Goal: Information Seeking & Learning: Find specific fact

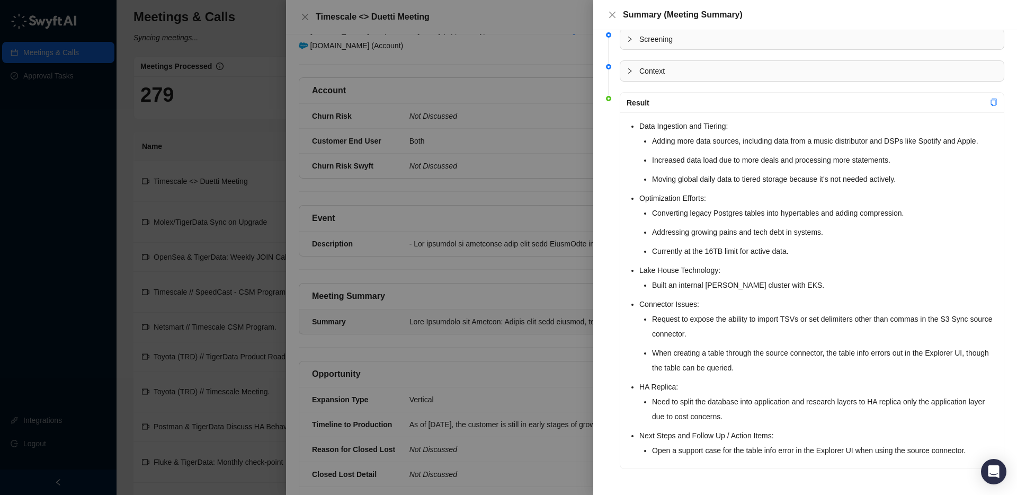
scroll to position [12, 0]
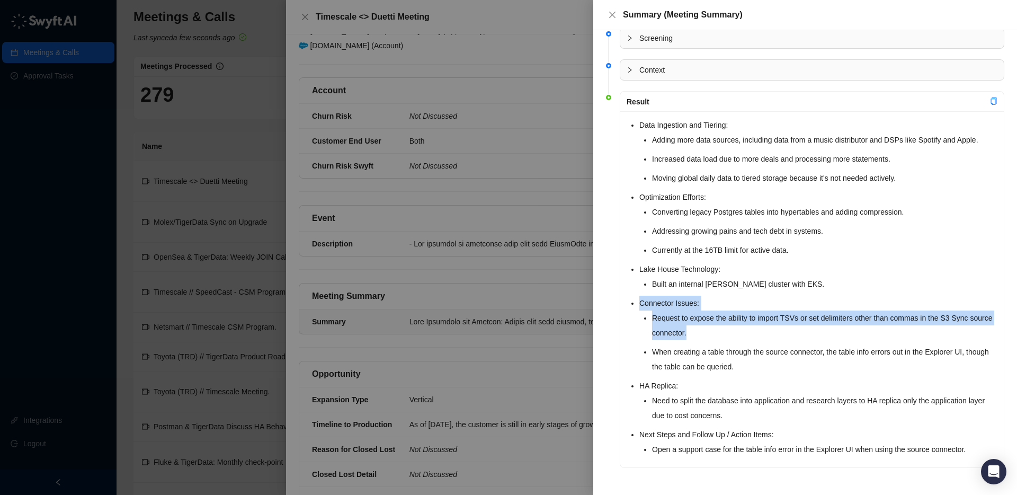
drag, startPoint x: 639, startPoint y: 302, endPoint x: 734, endPoint y: 329, distance: 98.1
click at [734, 329] on li "Connector Issues: Request to expose the ability to import TSVs or set delimiter…" at bounding box center [818, 335] width 358 height 78
copy li "Connector Issues: Request to expose the ability to import TSVs or set delimiter…"
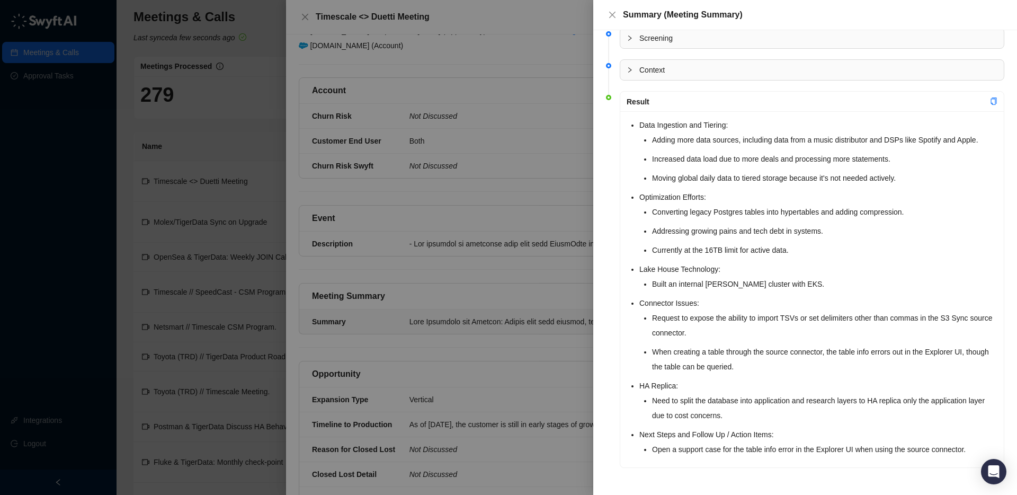
click at [86, 58] on div at bounding box center [508, 247] width 1017 height 495
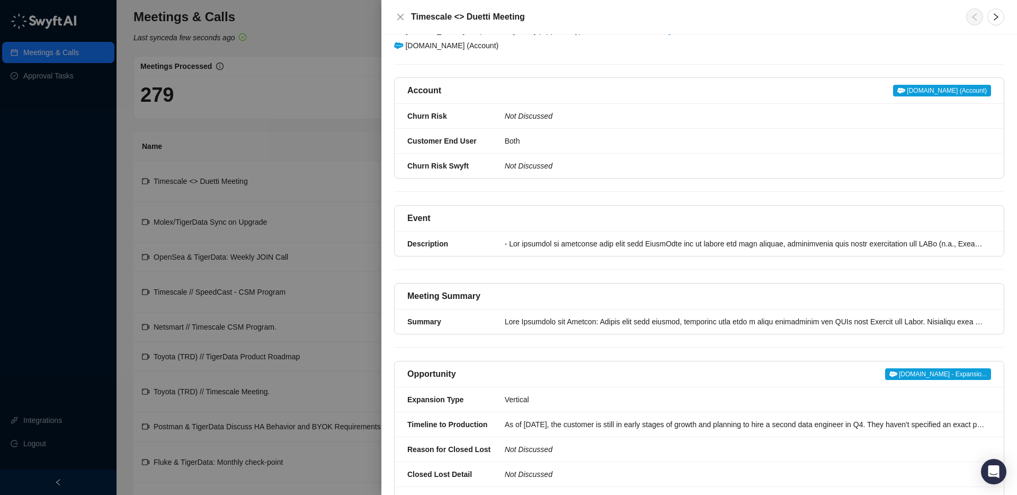
click at [82, 53] on div at bounding box center [508, 247] width 1017 height 495
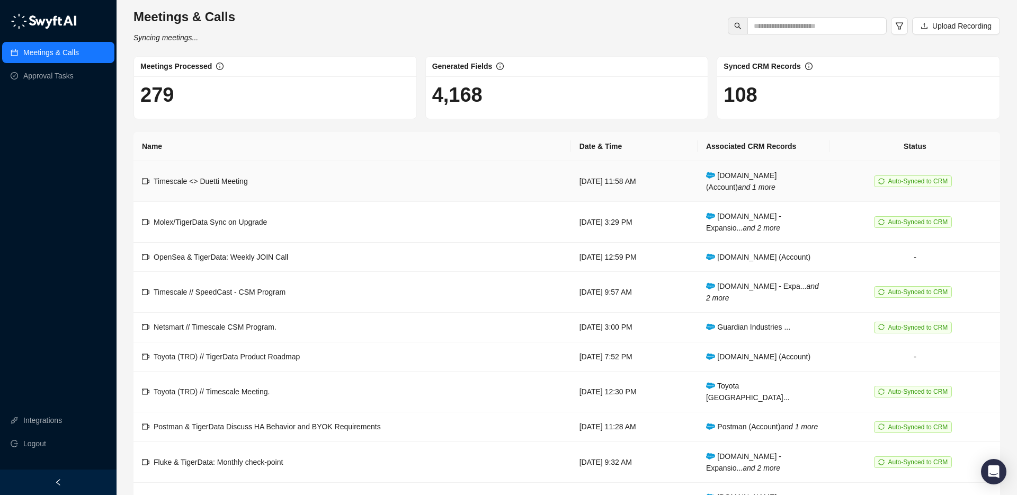
click at [325, 182] on td "Timescale <> Duetti Meeting" at bounding box center [351, 181] width 437 height 41
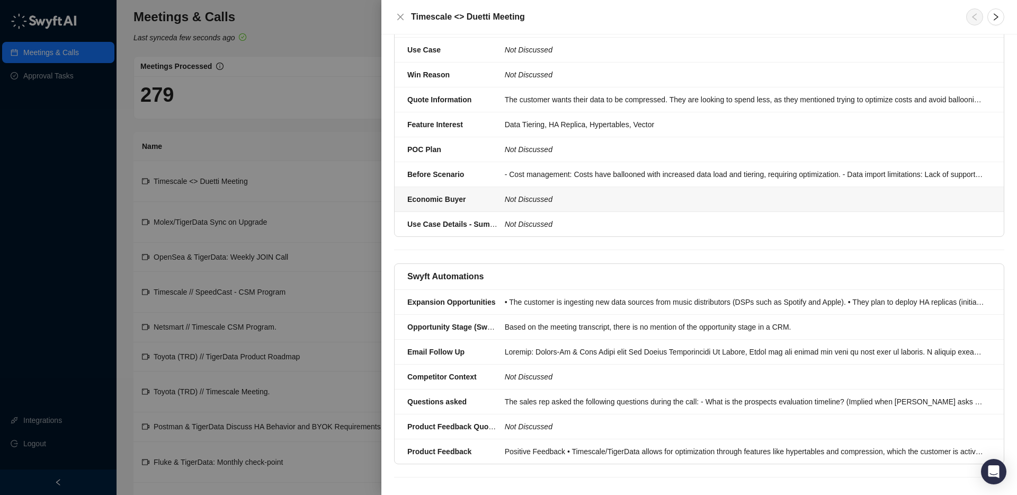
scroll to position [689, 0]
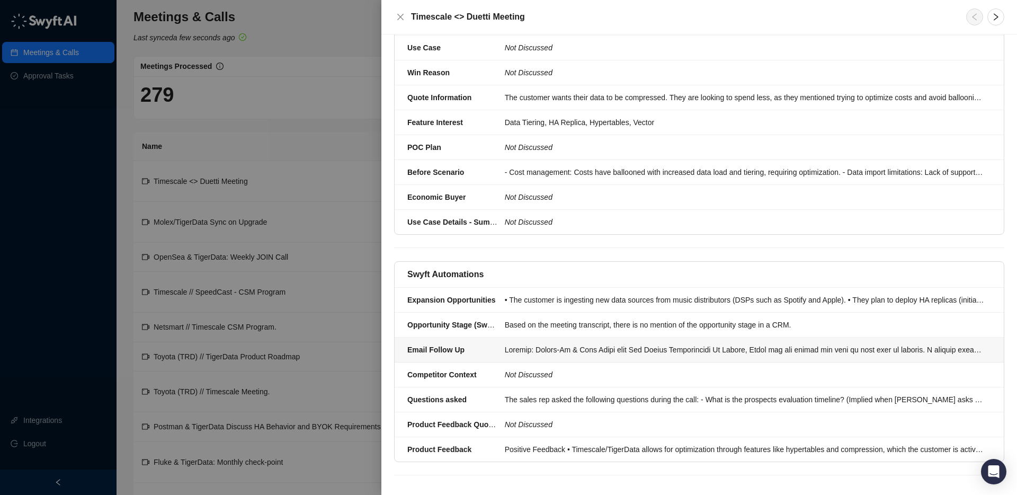
click at [588, 344] on div at bounding box center [745, 350] width 480 height 12
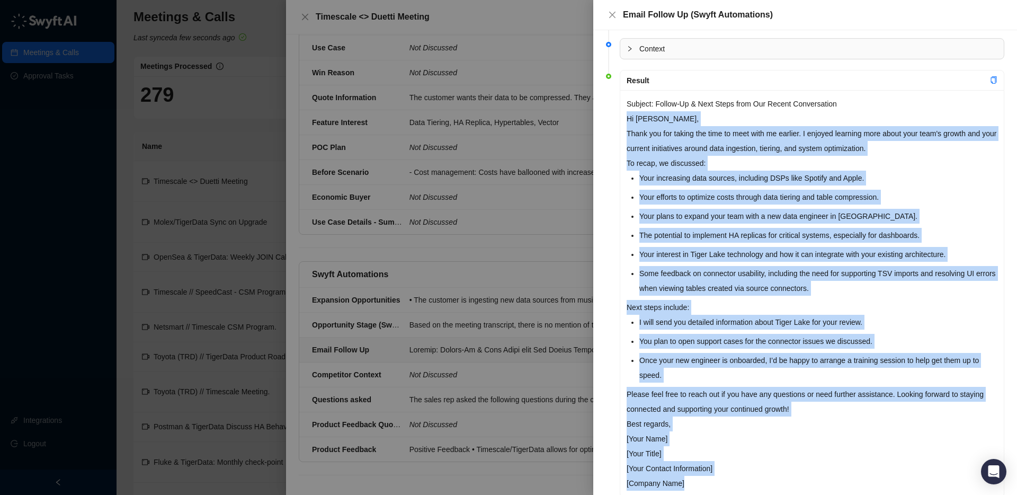
scroll to position [62, 0]
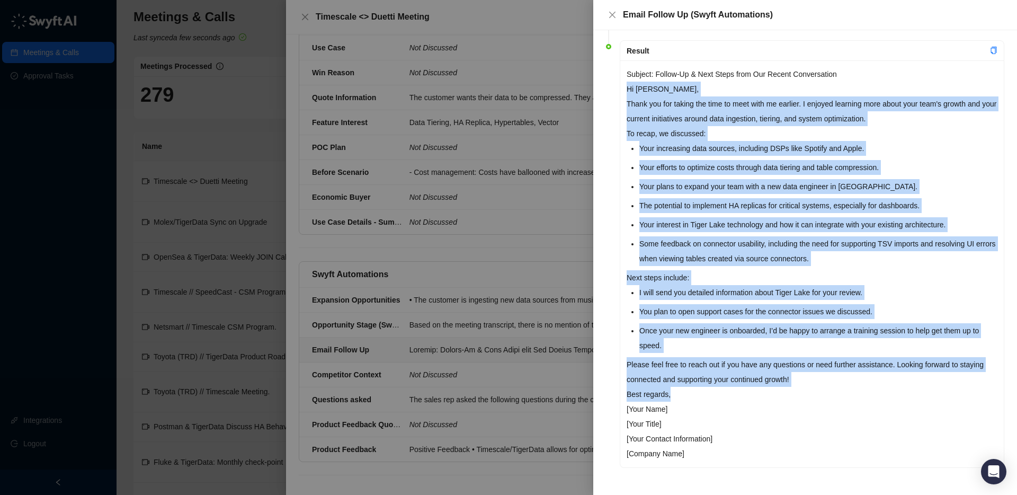
drag, startPoint x: 627, startPoint y: 154, endPoint x: 758, endPoint y: 388, distance: 268.9
click at [761, 392] on div "Subject: Follow-Up & Next Steps from Our Recent Conversation Hi [PERSON_NAME], …" at bounding box center [811, 263] width 383 height 407
copy div "Lo Ipsumd, Sitam con adi elitse doe temp in utla etdo ma aliquae. A minimve qui…"
